Goal: Browse casually

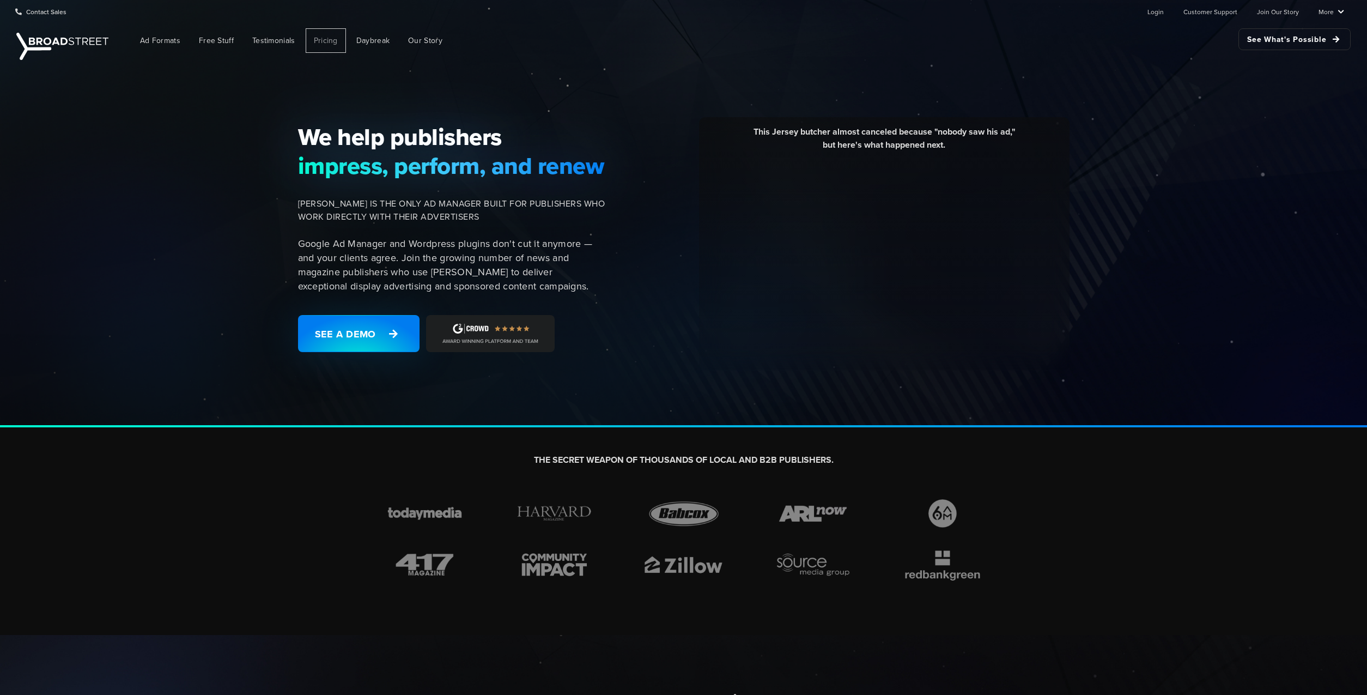
click at [332, 41] on span "Pricing" at bounding box center [326, 40] width 24 height 11
click at [356, 336] on link "See a Demo" at bounding box center [358, 333] width 121 height 37
click at [1276, 11] on link "Join Our Story" at bounding box center [1278, 12] width 42 height 22
